Goal: Answer question/provide support

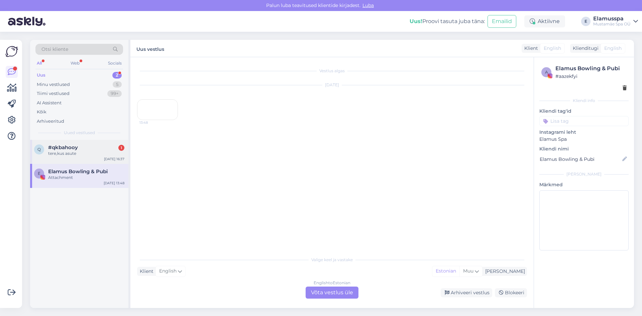
click at [85, 154] on div "tere,kus asute" at bounding box center [86, 153] width 76 height 6
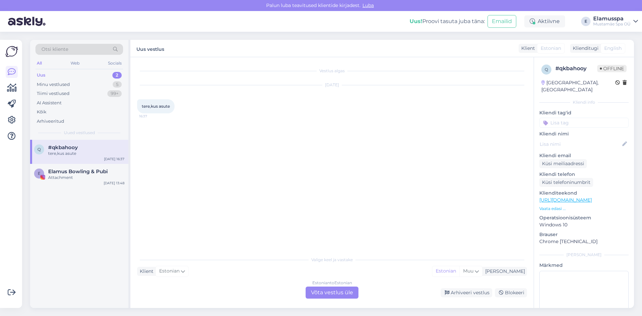
click at [325, 292] on div "Estonian to Estonian Võta vestlus üle" at bounding box center [331, 292] width 53 height 12
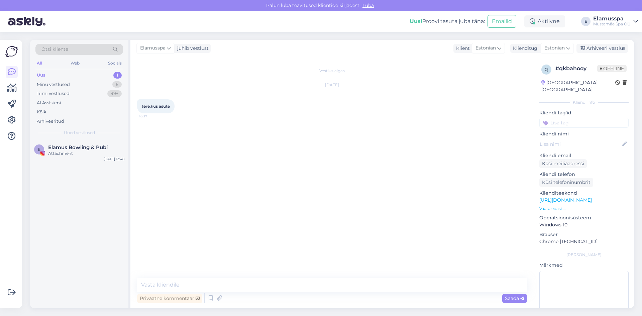
click at [273, 294] on div "Privaatne kommentaar Saada" at bounding box center [332, 298] width 390 height 13
drag, startPoint x: 269, startPoint y: 271, endPoint x: 260, endPoint y: 276, distance: 10.2
click at [266, 272] on div "Vestlus algas [DATE] tere,kus asute 16:37 Privaatne kommentaar Saada" at bounding box center [331, 182] width 403 height 251
click at [244, 285] on textarea at bounding box center [332, 285] width 390 height 14
type textarea "Tere! Meie aadress: [STREET_ADDRESS]."
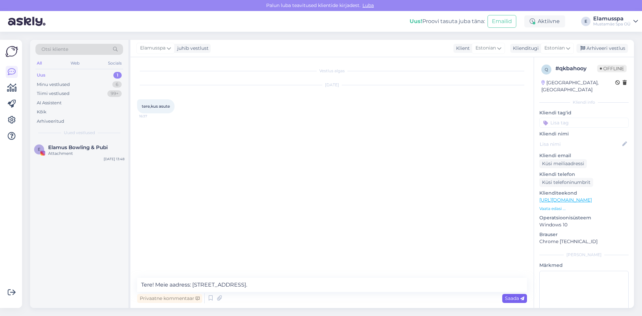
click at [521, 295] on span "Saada" at bounding box center [514, 298] width 19 height 6
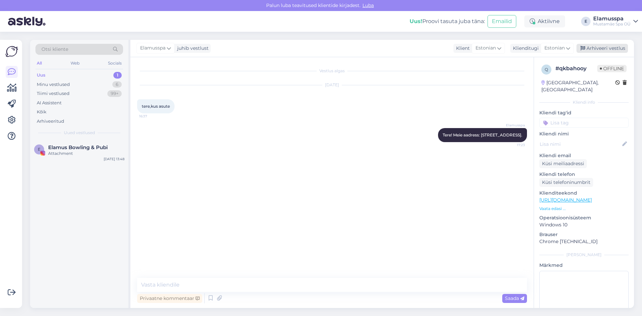
click at [614, 50] on div "Arhiveeri vestlus" at bounding box center [601, 48] width 51 height 9
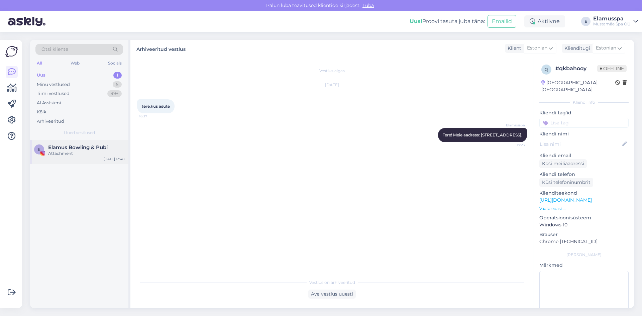
click at [69, 149] on span "Elamus Bowling & Pubi" at bounding box center [77, 147] width 59 height 6
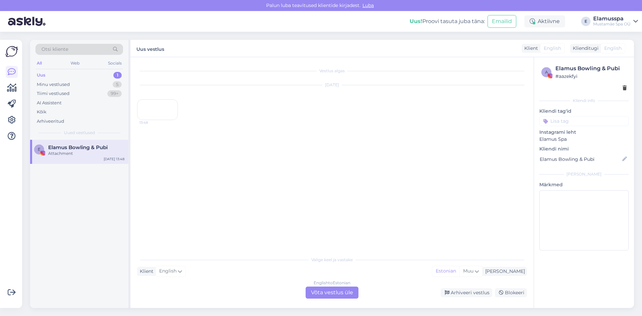
click at [342, 297] on div "English to Estonian Võta vestlus üle" at bounding box center [331, 292] width 53 height 12
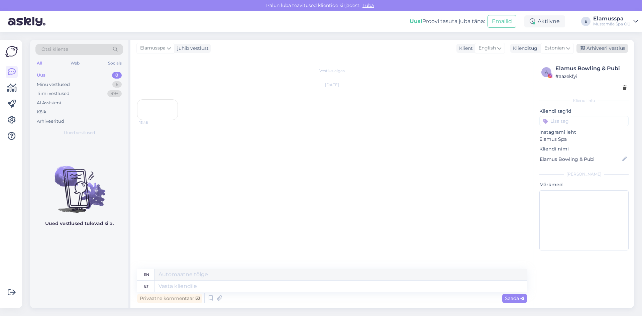
click at [607, 48] on div "Arhiveeri vestlus" at bounding box center [601, 48] width 51 height 9
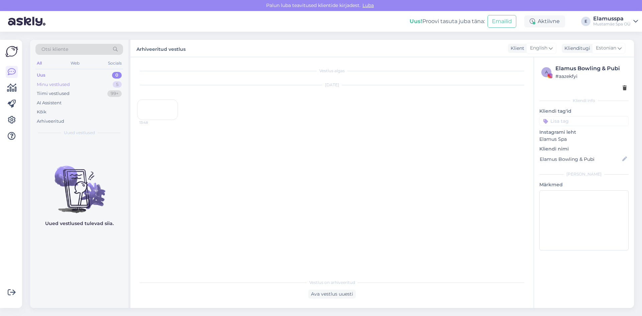
click at [95, 81] on div "Minu vestlused 5" at bounding box center [79, 84] width 88 height 9
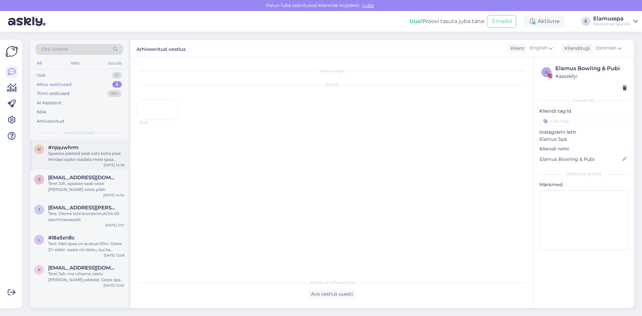
click at [76, 151] on div "Spaasse pileteid saab osta koha peal. Hindasi saate vaadata meie spaa kodulehel…" at bounding box center [86, 156] width 76 height 12
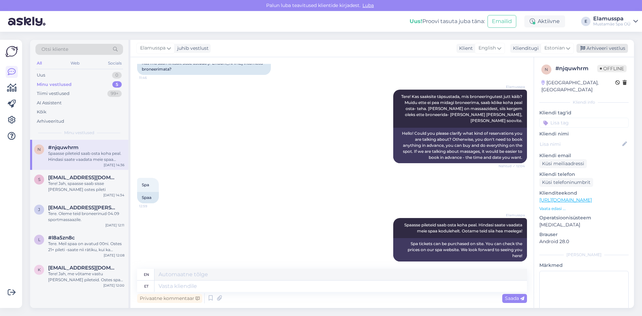
click at [617, 47] on div "Arhiveeri vestlus" at bounding box center [601, 48] width 51 height 9
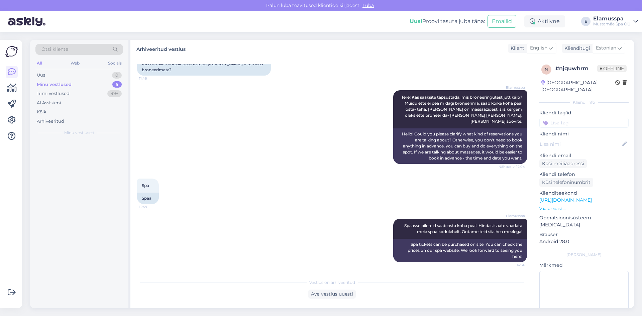
scroll to position [49, 0]
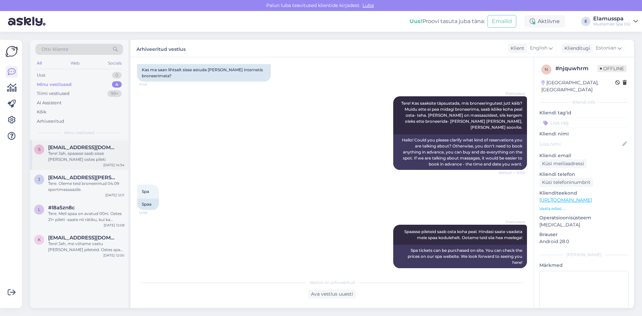
click at [60, 165] on div "s [EMAIL_ADDRESS][DOMAIN_NAME] Tere! Jah, spaasse saab sisse [PERSON_NAME] oste…" at bounding box center [79, 155] width 98 height 30
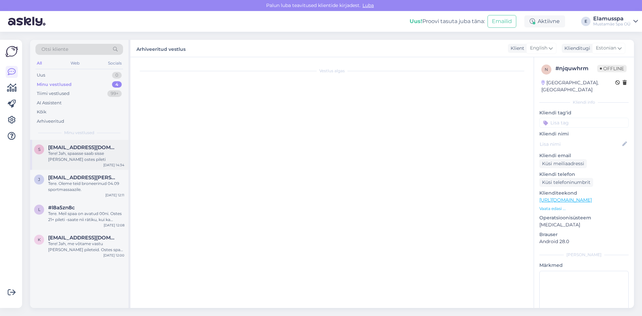
scroll to position [0, 0]
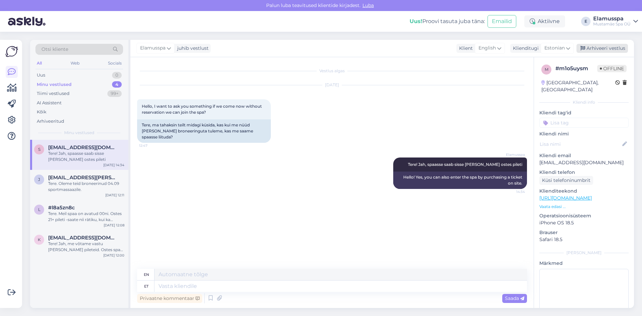
click at [593, 48] on div "Arhiveeri vestlus" at bounding box center [601, 48] width 51 height 9
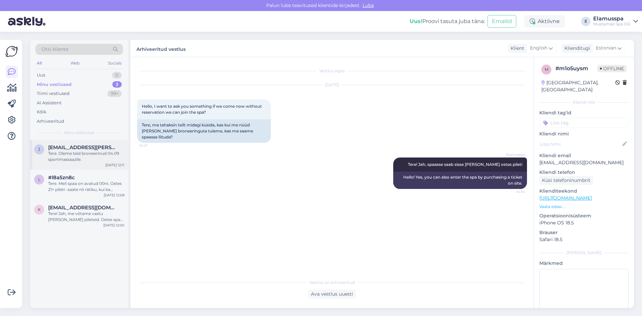
click at [78, 159] on div "Tere. Oleme teid broneerinud 04.09 sportmassaazile." at bounding box center [86, 156] width 76 height 12
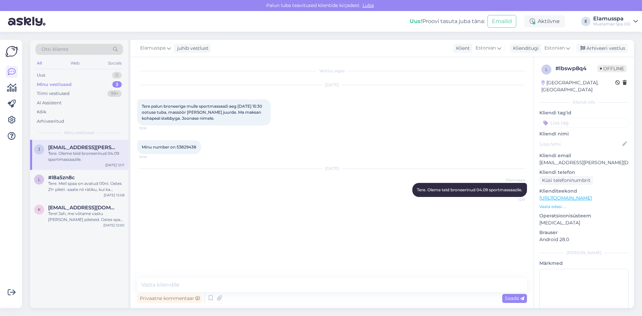
click at [615, 43] on div "Elamusspa juhib vestlust Klient Estonian Klienditugi Estonian Arhiveeri vestlus" at bounding box center [381, 48] width 503 height 17
click at [609, 47] on div "Arhiveeri vestlus" at bounding box center [601, 48] width 51 height 9
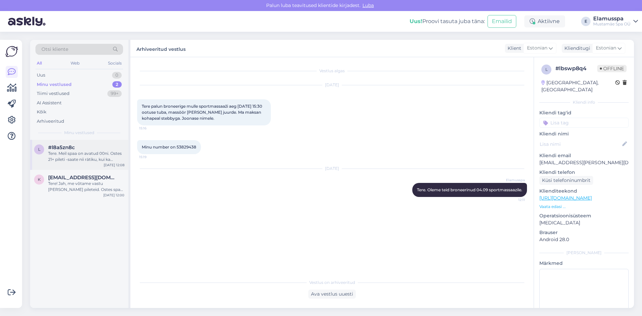
click at [84, 150] on div "#l8a5zn8c" at bounding box center [86, 147] width 76 height 6
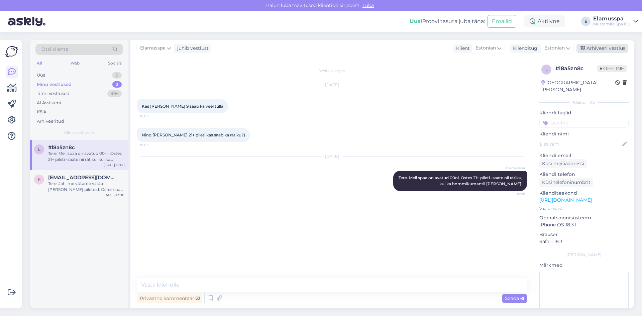
click at [604, 46] on div "Arhiveeri vestlus" at bounding box center [601, 48] width 51 height 9
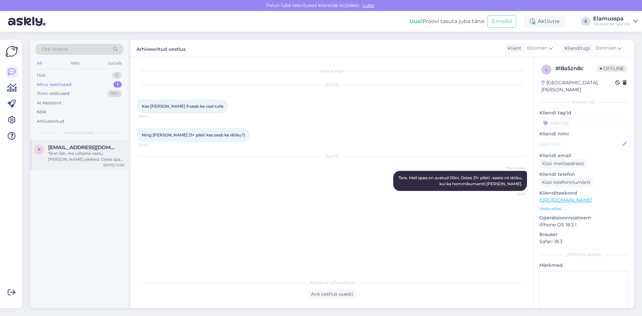
click at [35, 156] on div "k [EMAIL_ADDRESS][DOMAIN_NAME] Tere! Jah, me võtame vastu [PERSON_NAME] piletei…" at bounding box center [79, 153] width 90 height 18
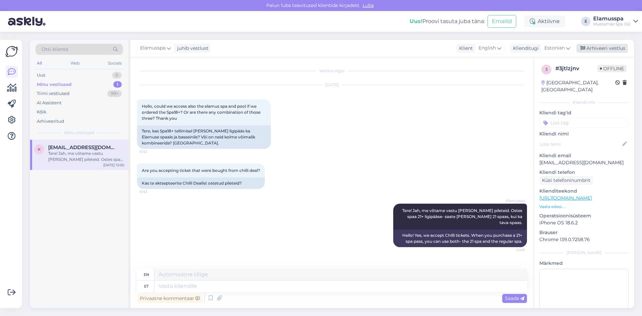
click at [603, 44] on div "Arhiveeri vestlus" at bounding box center [601, 48] width 51 height 9
